Goal: Information Seeking & Learning: Learn about a topic

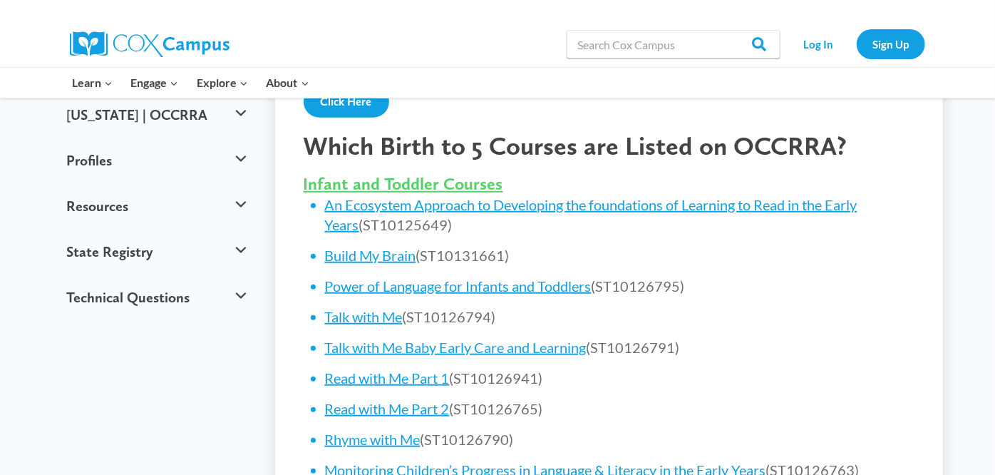
scroll to position [520, 0]
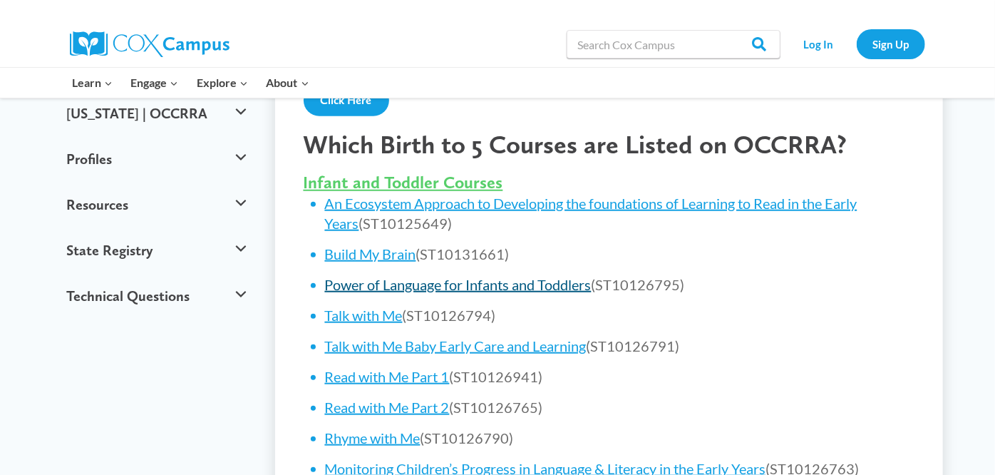
click at [507, 287] on link "Power of Language for Infants and Toddlers" at bounding box center [458, 284] width 266 height 17
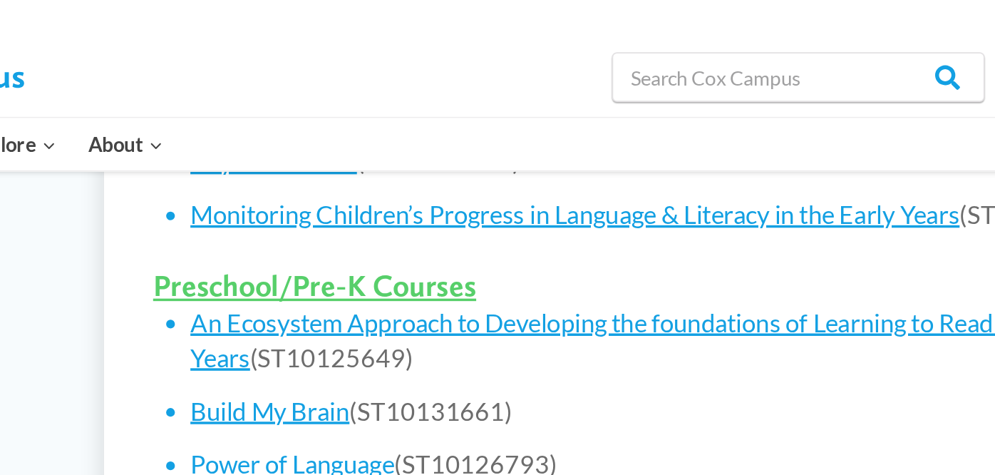
scroll to position [862, 0]
